Goal: Entertainment & Leisure: Consume media (video, audio)

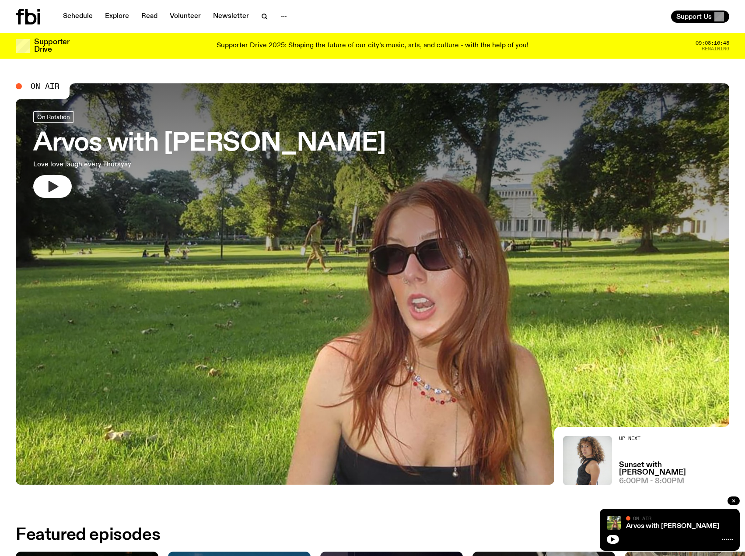
click at [45, 191] on button "button" at bounding box center [52, 186] width 39 height 23
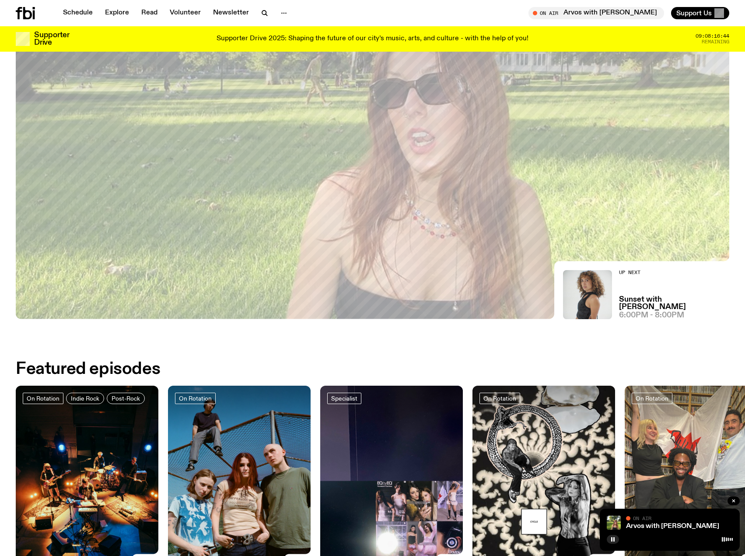
scroll to position [168, 0]
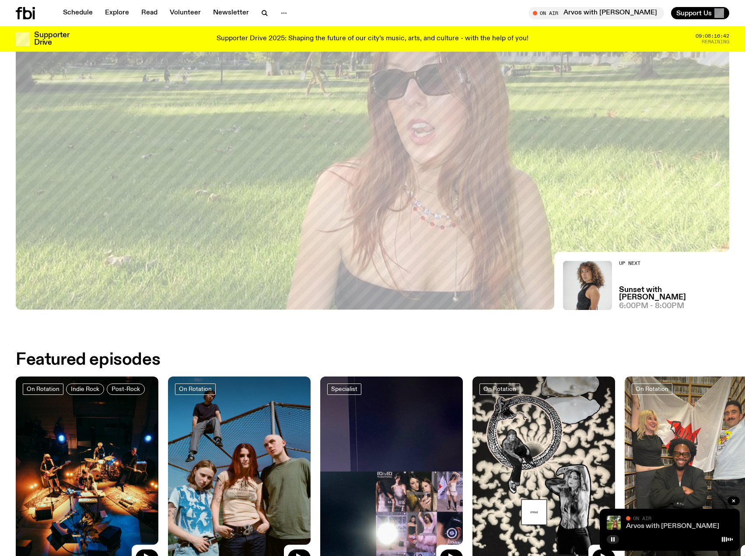
click at [652, 527] on link "Arvos with [PERSON_NAME]" at bounding box center [672, 526] width 93 height 7
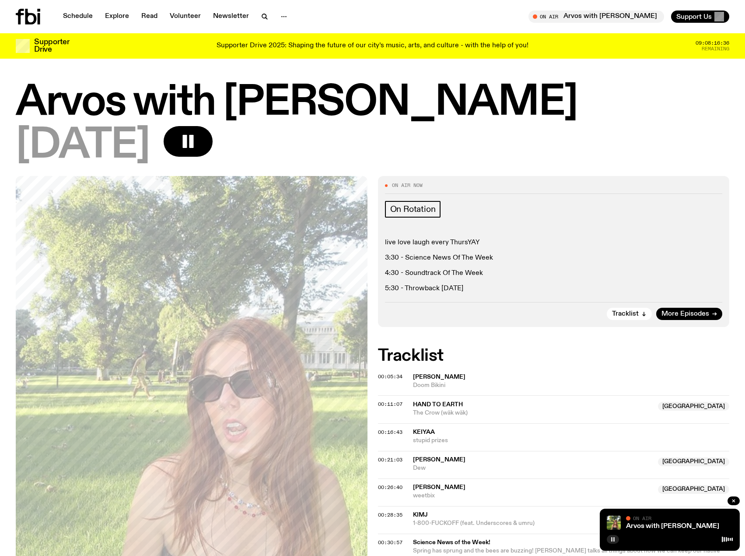
click at [611, 537] on icon "button" at bounding box center [613, 539] width 5 height 5
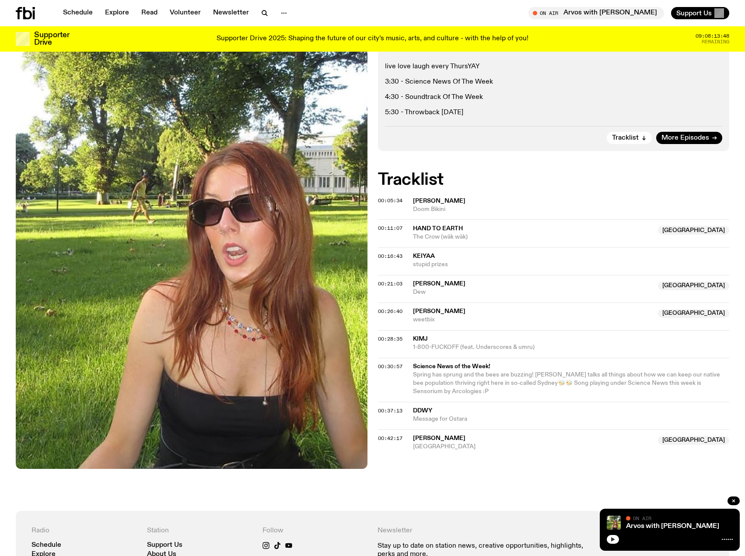
scroll to position [171, 0]
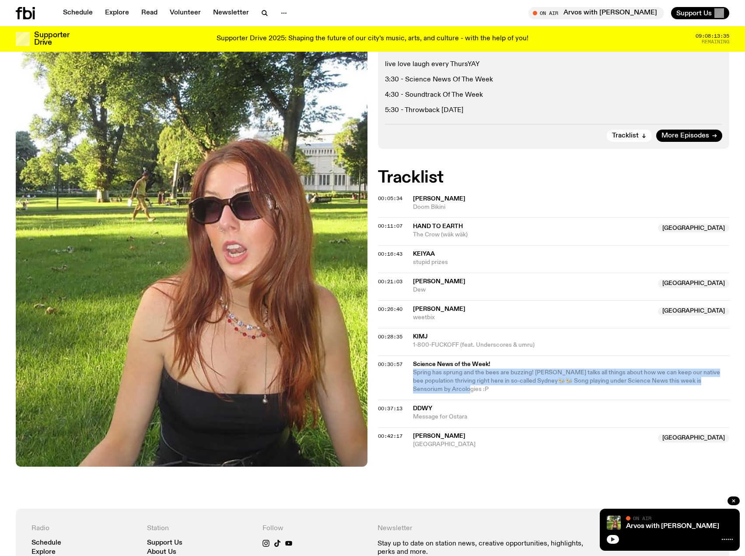
drag, startPoint x: 414, startPoint y: 369, endPoint x: 477, endPoint y: 390, distance: 65.7
click at [477, 390] on span "Spring has sprung and the bees are buzzing! [PERSON_NAME] talks all things abou…" at bounding box center [569, 381] width 312 height 25
click at [477, 391] on span "Spring has sprung and the bees are buzzing! [PERSON_NAME] talks all things abou…" at bounding box center [569, 381] width 312 height 25
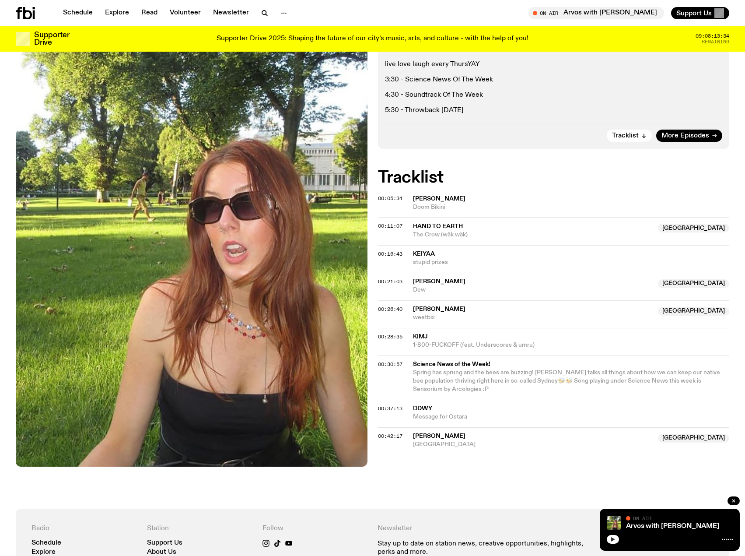
click at [438, 383] on span "Spring has sprung and the bees are buzzing! [PERSON_NAME] talks all things abou…" at bounding box center [566, 380] width 307 height 23
click at [494, 454] on div "On Air Now On Rotation live love laugh every ThursYAY 3:30 - Science News Of Th…" at bounding box center [372, 253] width 745 height 511
click at [616, 542] on button "button" at bounding box center [613, 539] width 12 height 9
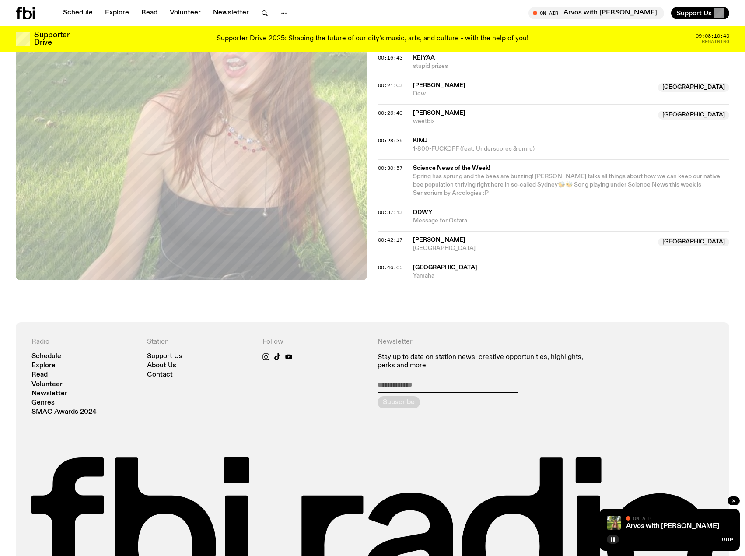
scroll to position [390, 0]
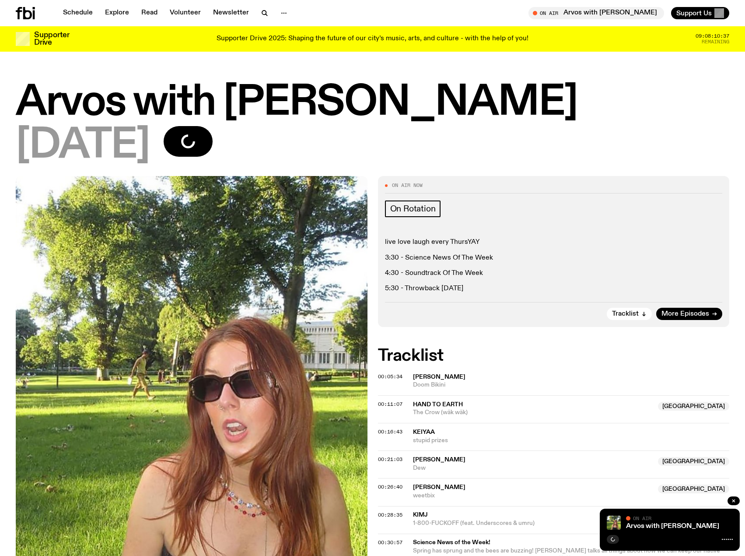
scroll to position [299, 0]
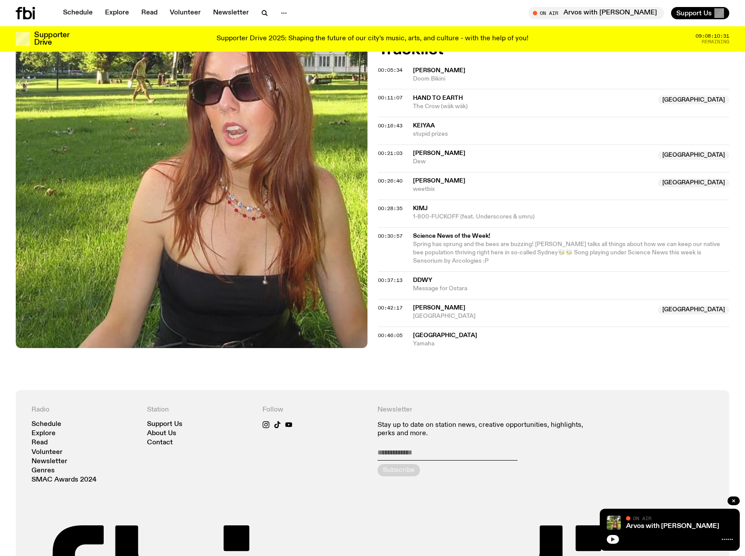
click at [611, 539] on icon "button" at bounding box center [613, 539] width 5 height 5
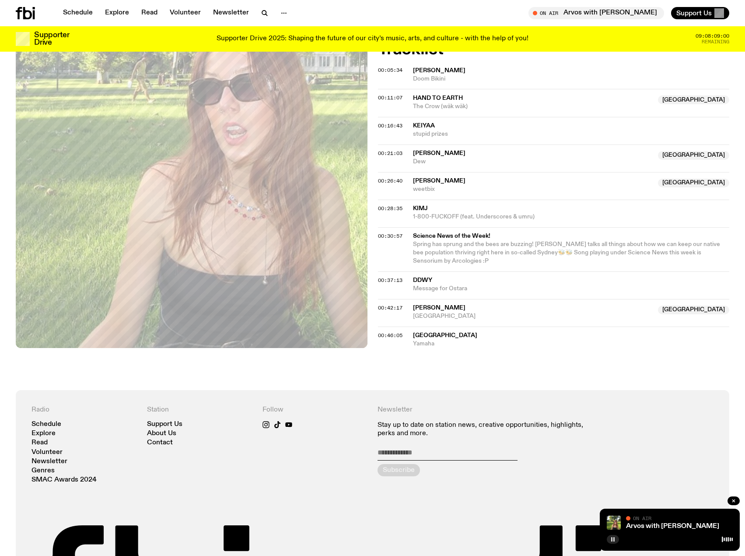
click at [427, 335] on span "[GEOGRAPHIC_DATA]" at bounding box center [445, 335] width 64 height 6
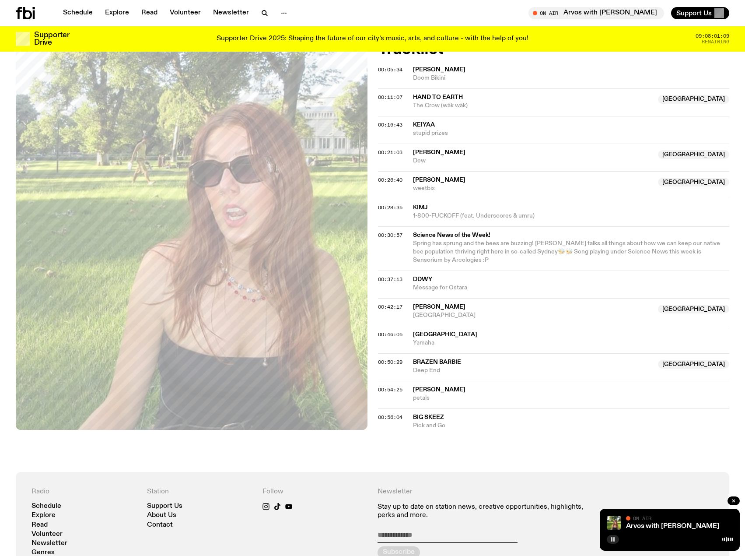
scroll to position [300, 0]
